Goal: Use online tool/utility: Utilize a website feature to perform a specific function

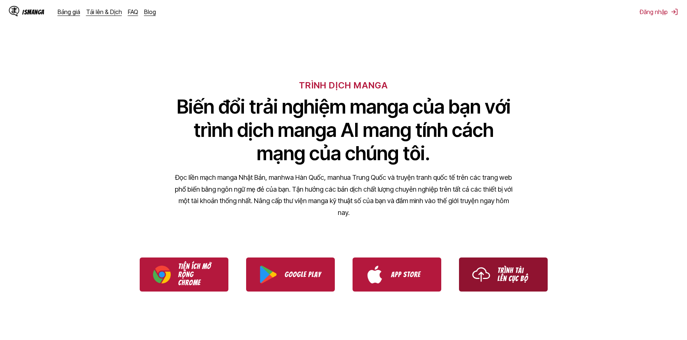
click at [467, 274] on link "Trình tải lên cục bộ" at bounding box center [503, 274] width 89 height 34
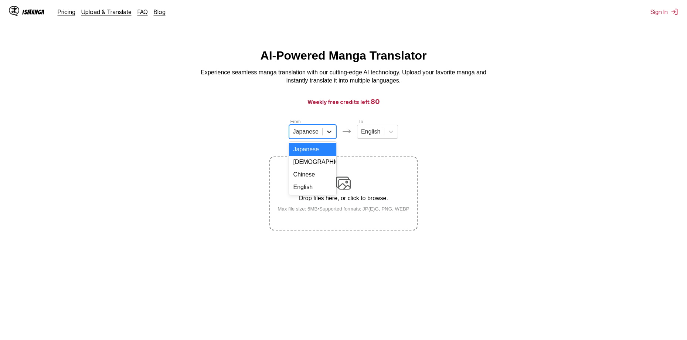
click at [327, 135] on icon at bounding box center [329, 131] width 7 height 7
click at [311, 167] on div "[DEMOGRAPHIC_DATA]" at bounding box center [312, 162] width 47 height 13
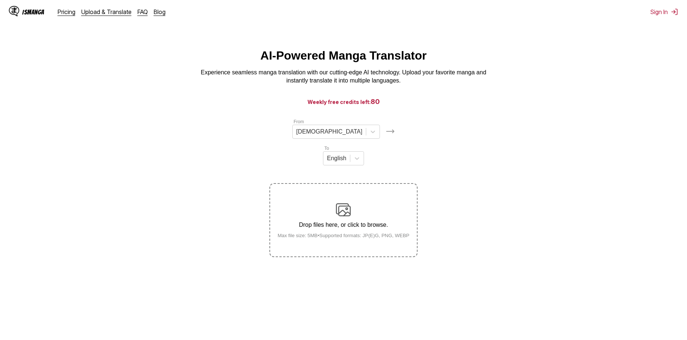
click at [334, 202] on div "Drop files here, or click to browse. Max file size: 5MB • Supported formats: JP…" at bounding box center [344, 220] width 144 height 36
click at [0, 0] on input "Drop files here, or click to browse. Max file size: 5MB • Supported formats: JP…" at bounding box center [0, 0] width 0 height 0
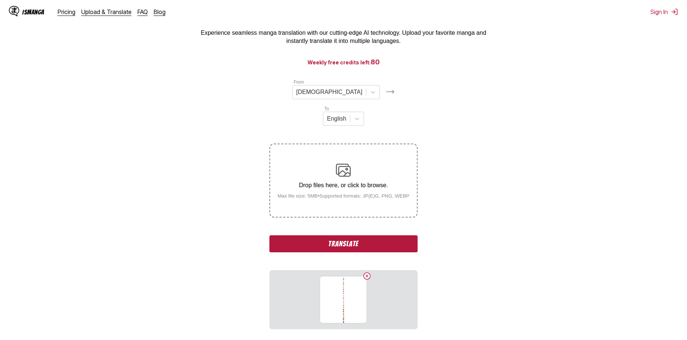
scroll to position [84, 0]
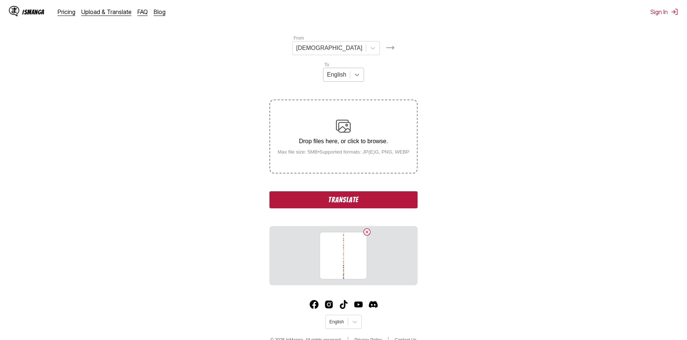
click at [359, 74] on icon at bounding box center [357, 75] width 4 height 3
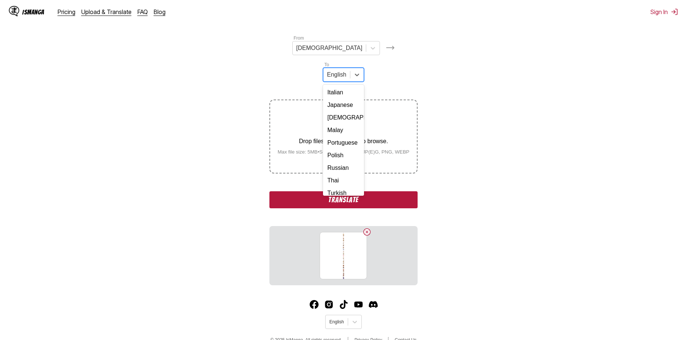
scroll to position [131, 0]
click at [364, 169] on div "[DEMOGRAPHIC_DATA]" at bounding box center [343, 175] width 41 height 13
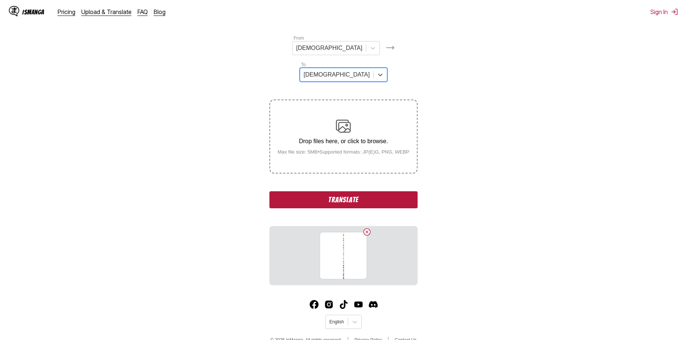
click at [373, 191] on button "Translate" at bounding box center [344, 199] width 148 height 17
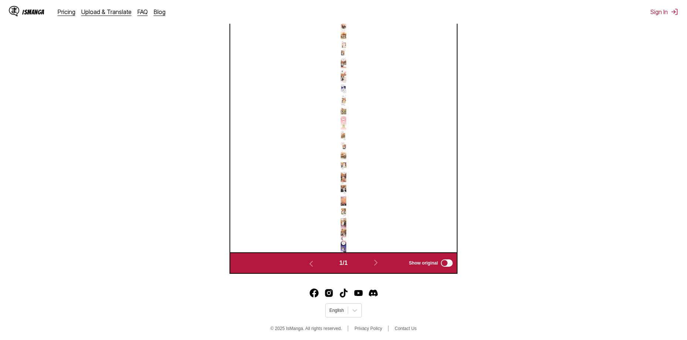
scroll to position [279, 0]
